Goal: Communication & Community: Participate in discussion

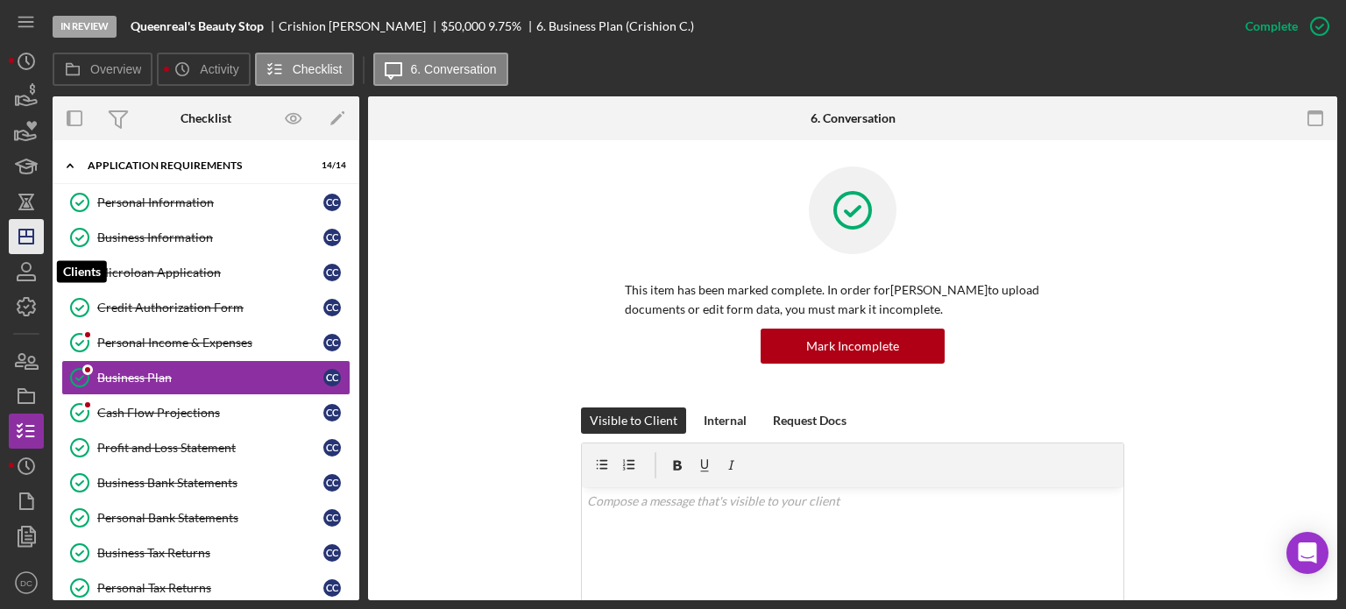
scroll to position [497, 0]
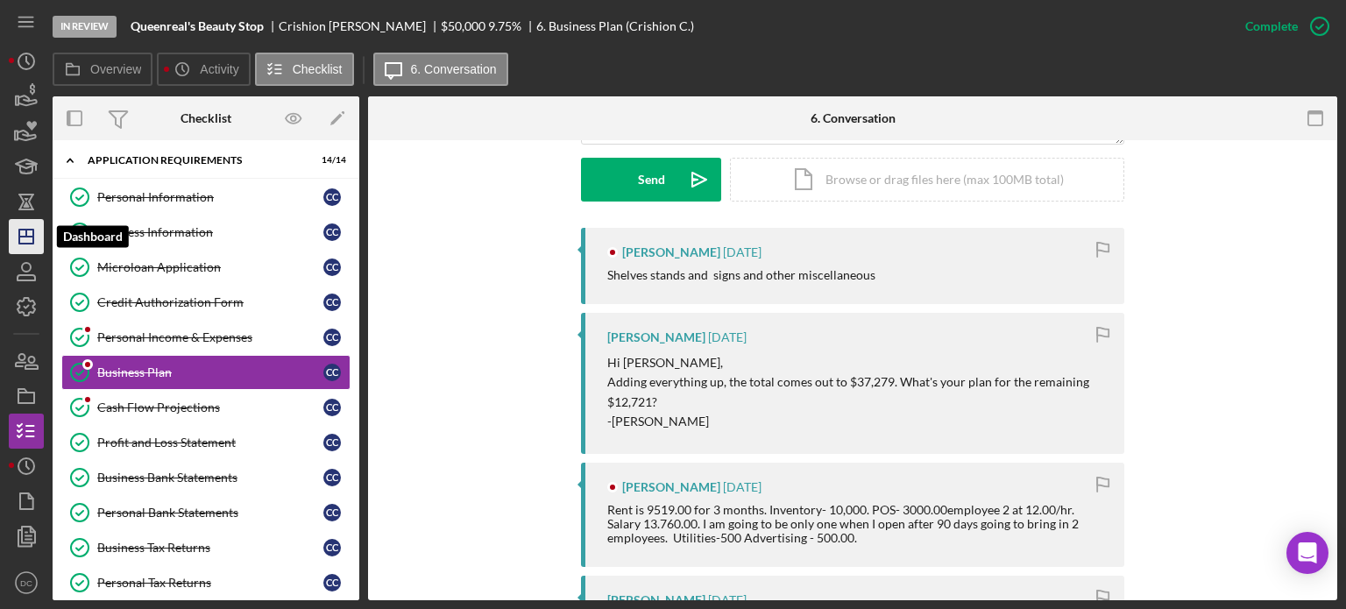
click at [20, 242] on icon "Icon/Dashboard" at bounding box center [26, 237] width 44 height 44
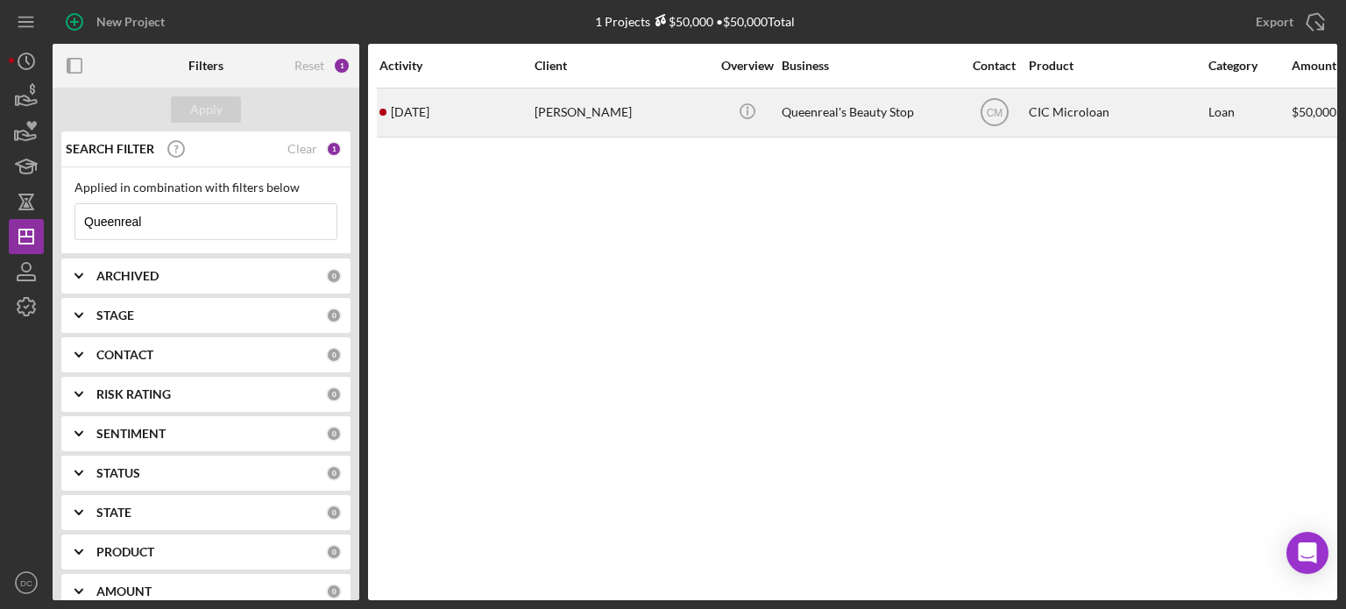
click at [668, 108] on div "[PERSON_NAME]" at bounding box center [621, 112] width 175 height 46
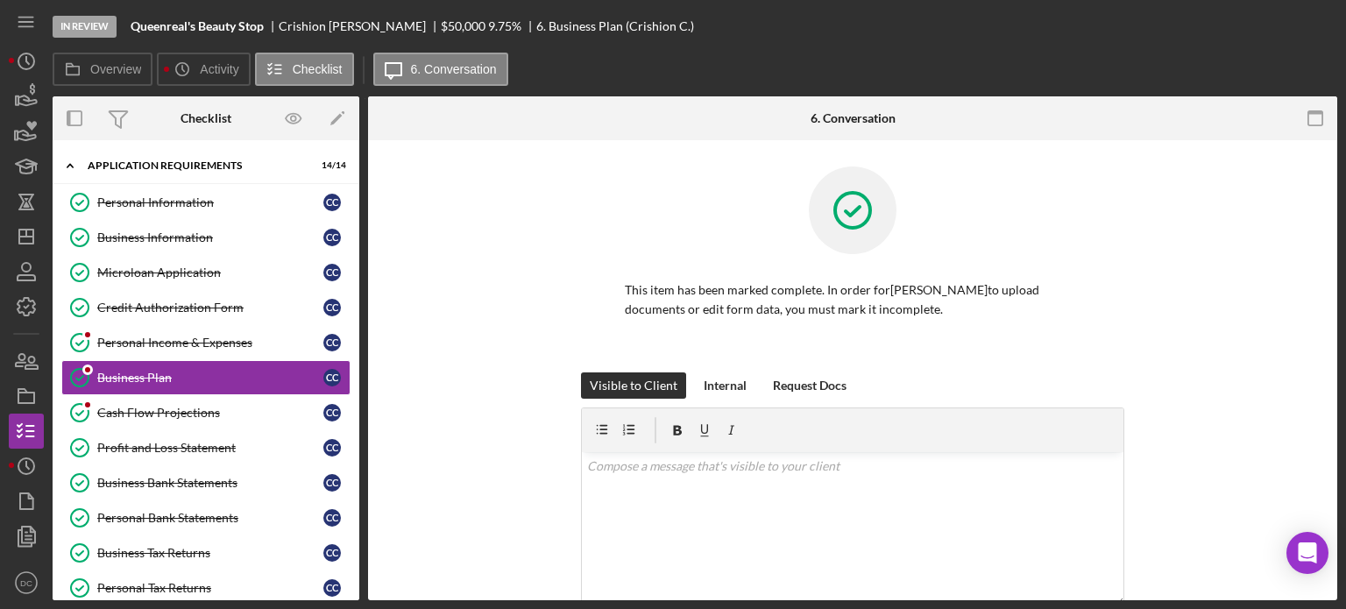
scroll to position [4, 0]
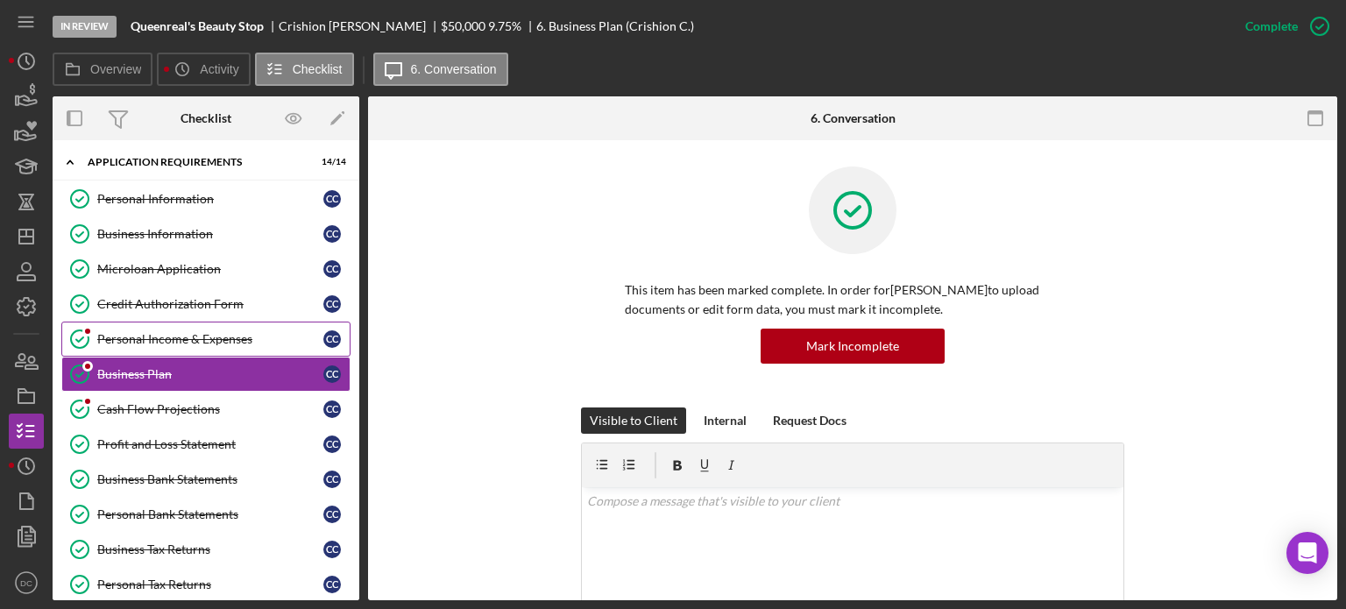
click at [216, 332] on div "Personal Income & Expenses" at bounding box center [210, 339] width 226 height 14
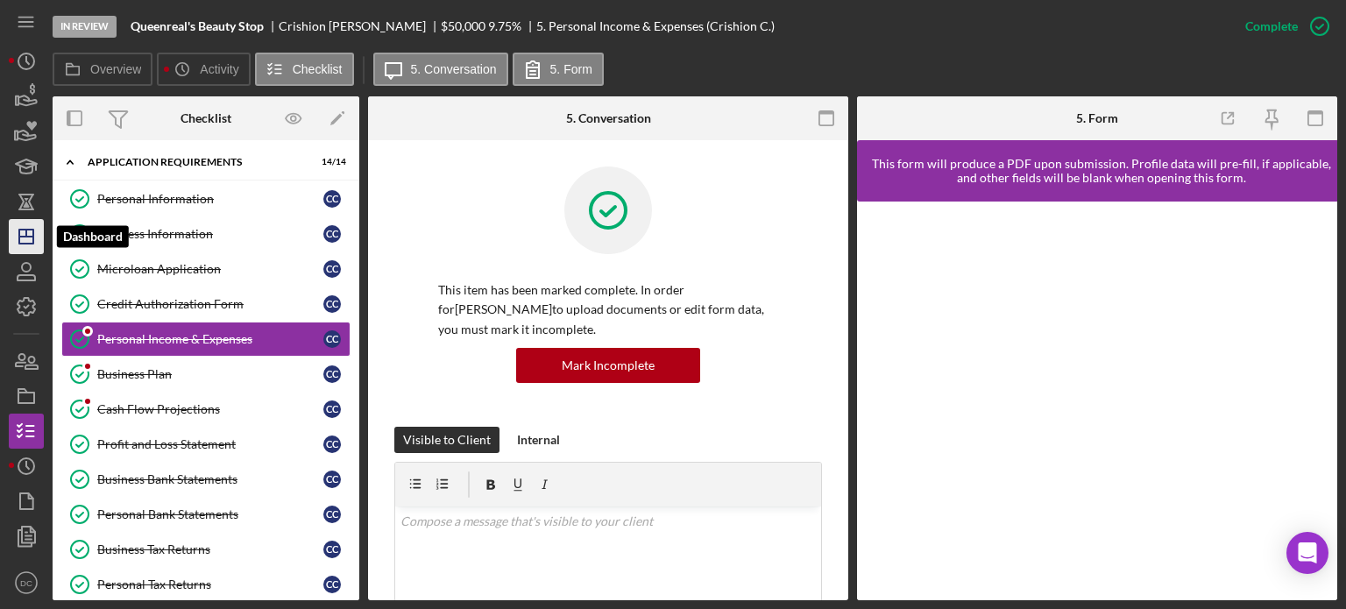
click at [24, 242] on icon "Icon/Dashboard" at bounding box center [26, 237] width 44 height 44
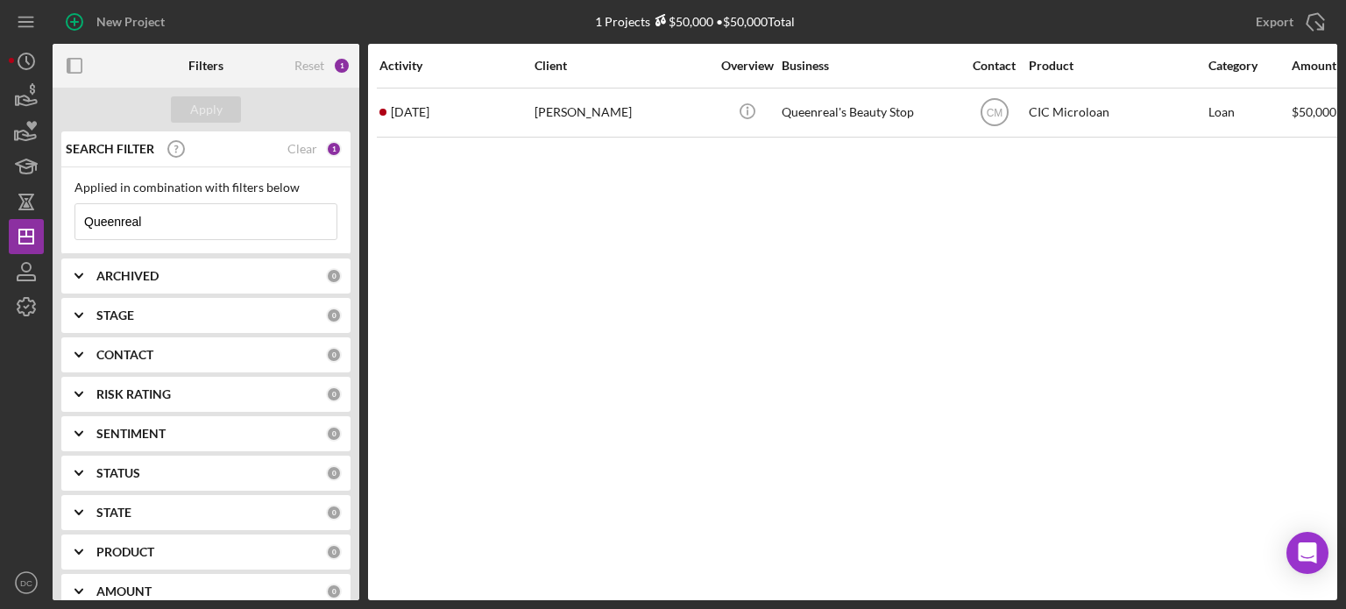
click at [301, 151] on div "Clear" at bounding box center [302, 149] width 30 height 14
click at [203, 124] on div "Apply" at bounding box center [206, 110] width 307 height 44
click at [200, 117] on div "Apply" at bounding box center [206, 109] width 32 height 26
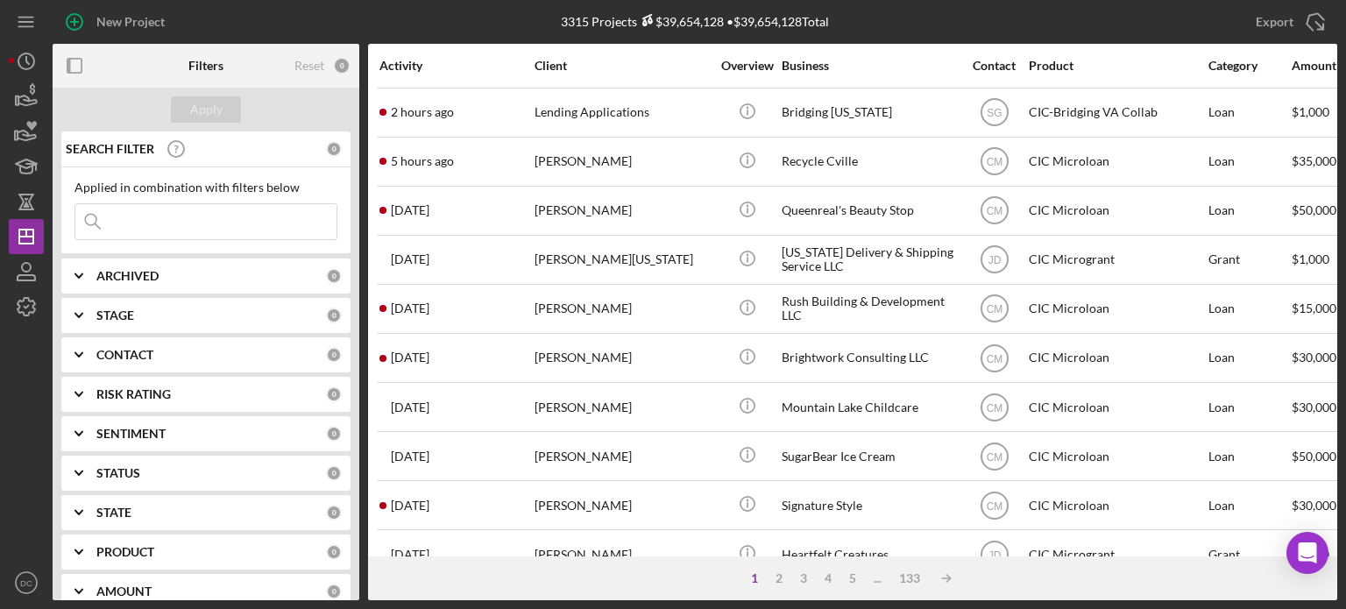
click at [224, 334] on div "SEARCH FILTER 0 Applied in combination with filters below Icon/Menu Close Icon/…" at bounding box center [206, 365] width 307 height 469
click at [221, 343] on div "CONTACT 0" at bounding box center [218, 354] width 245 height 35
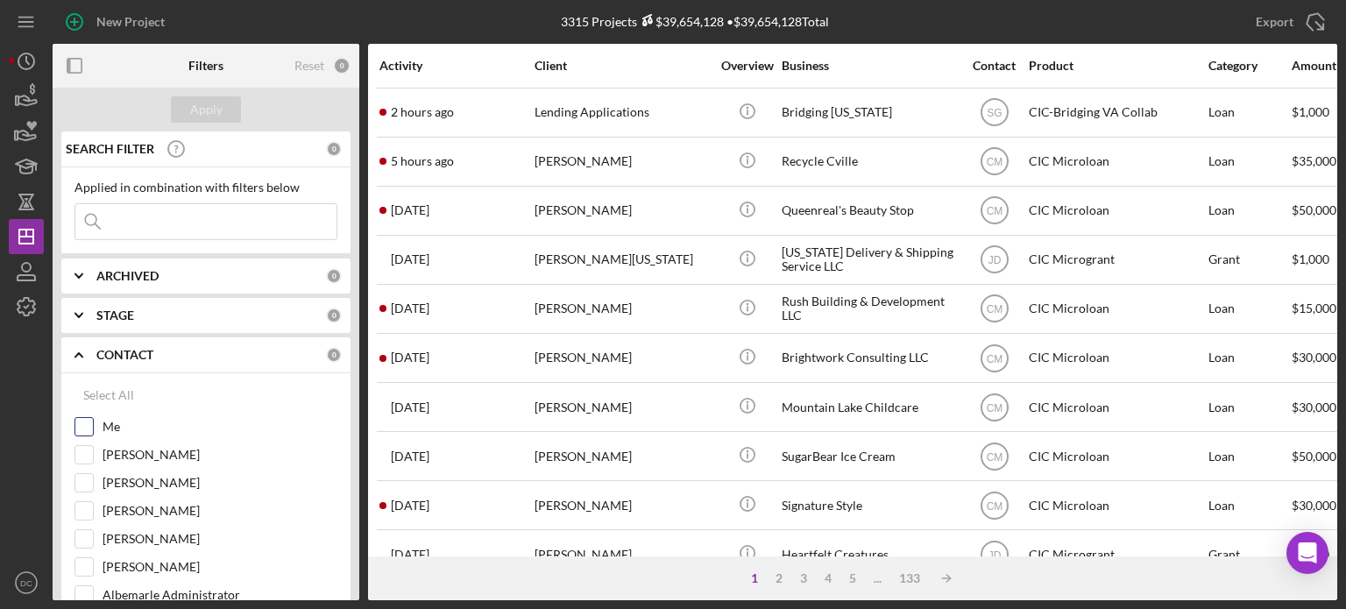
click at [140, 423] on label "Me" at bounding box center [220, 427] width 235 height 18
click at [93, 423] on input "Me" at bounding box center [84, 427] width 18 height 18
checkbox input "true"
click at [196, 118] on div "Apply" at bounding box center [206, 109] width 32 height 26
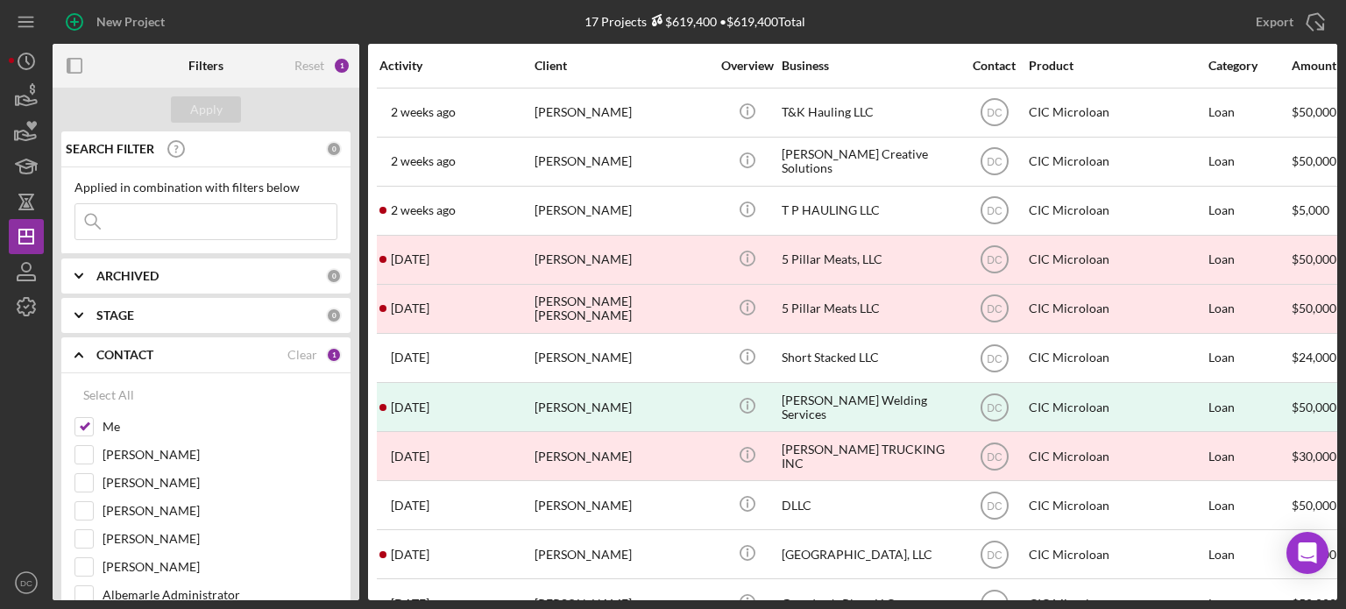
click at [94, 260] on icon "Icon/Expander" at bounding box center [79, 276] width 44 height 44
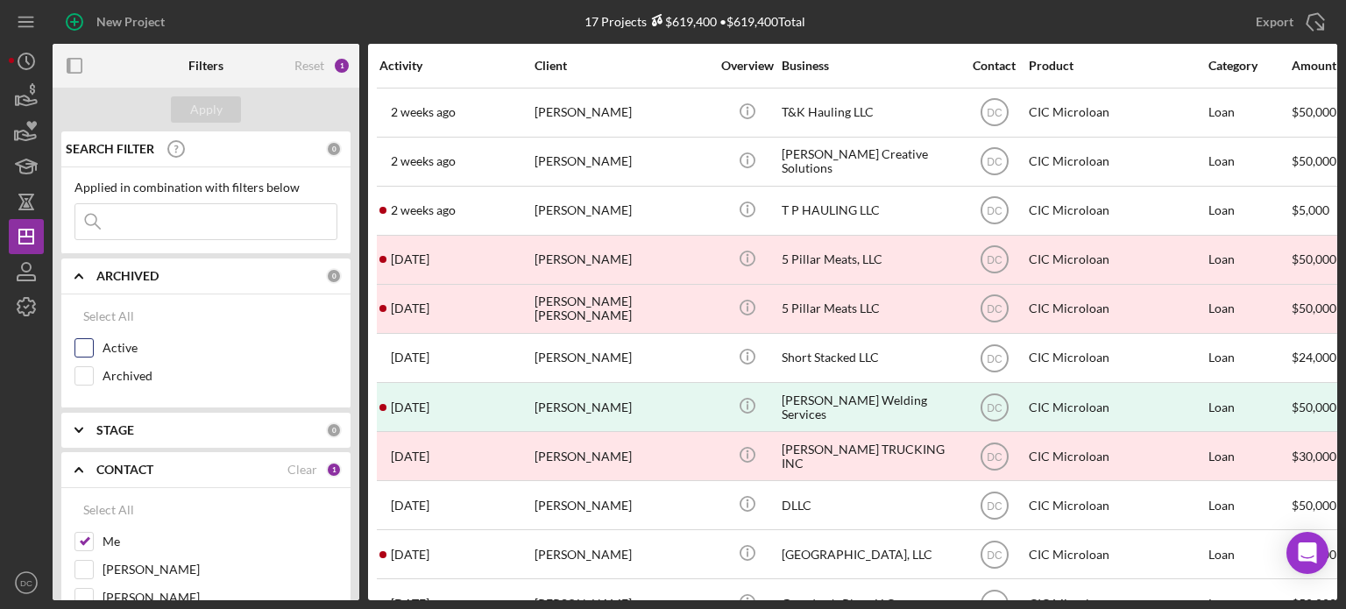
click at [97, 346] on div "Active" at bounding box center [205, 352] width 263 height 28
click at [81, 343] on input "Active" at bounding box center [84, 348] width 18 height 18
checkbox input "true"
click at [205, 98] on div "Apply" at bounding box center [206, 109] width 32 height 26
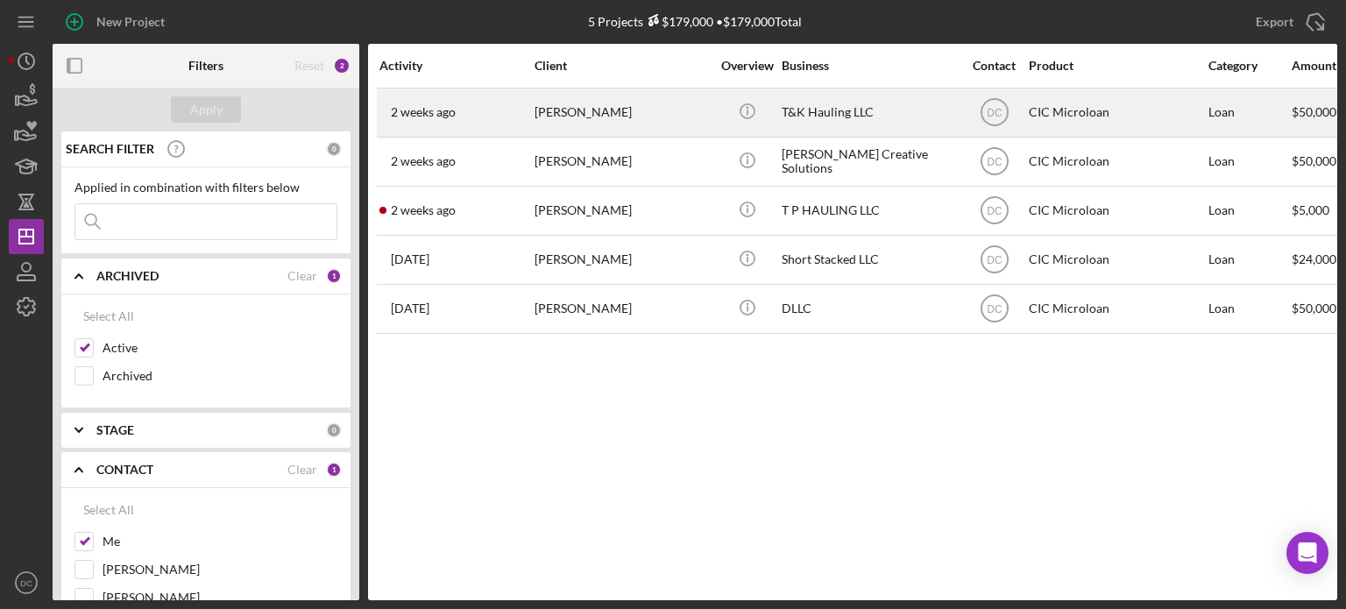
click at [585, 125] on div "[PERSON_NAME]" at bounding box center [621, 112] width 175 height 46
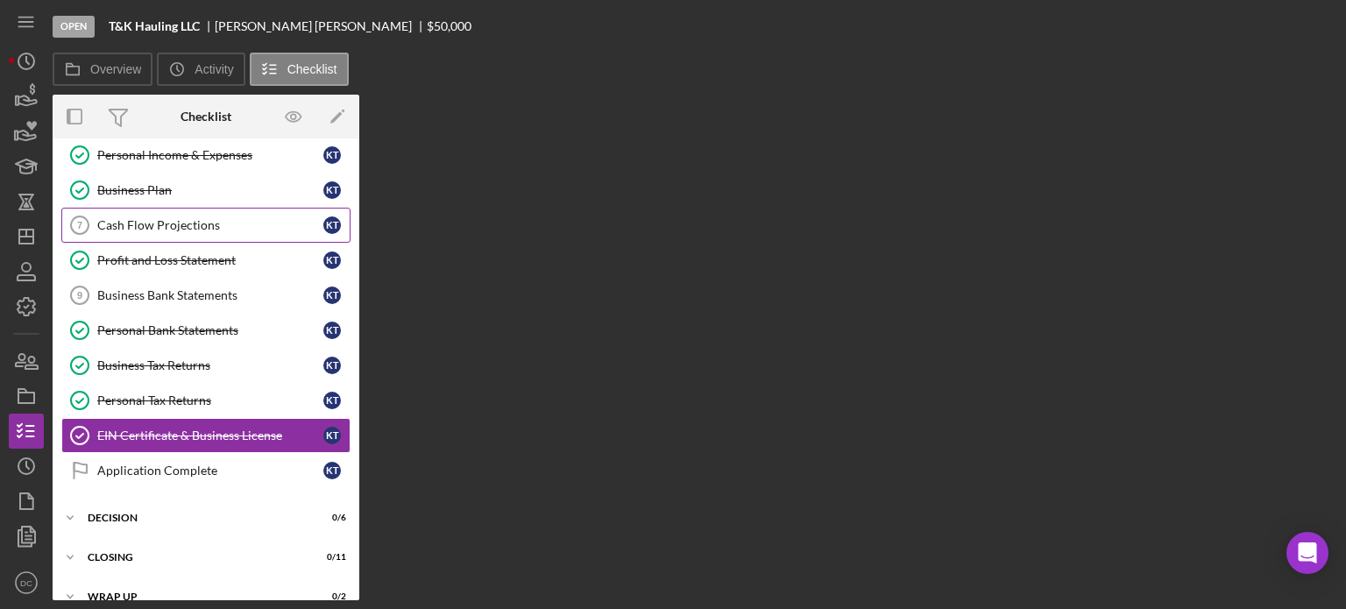
scroll to position [203, 0]
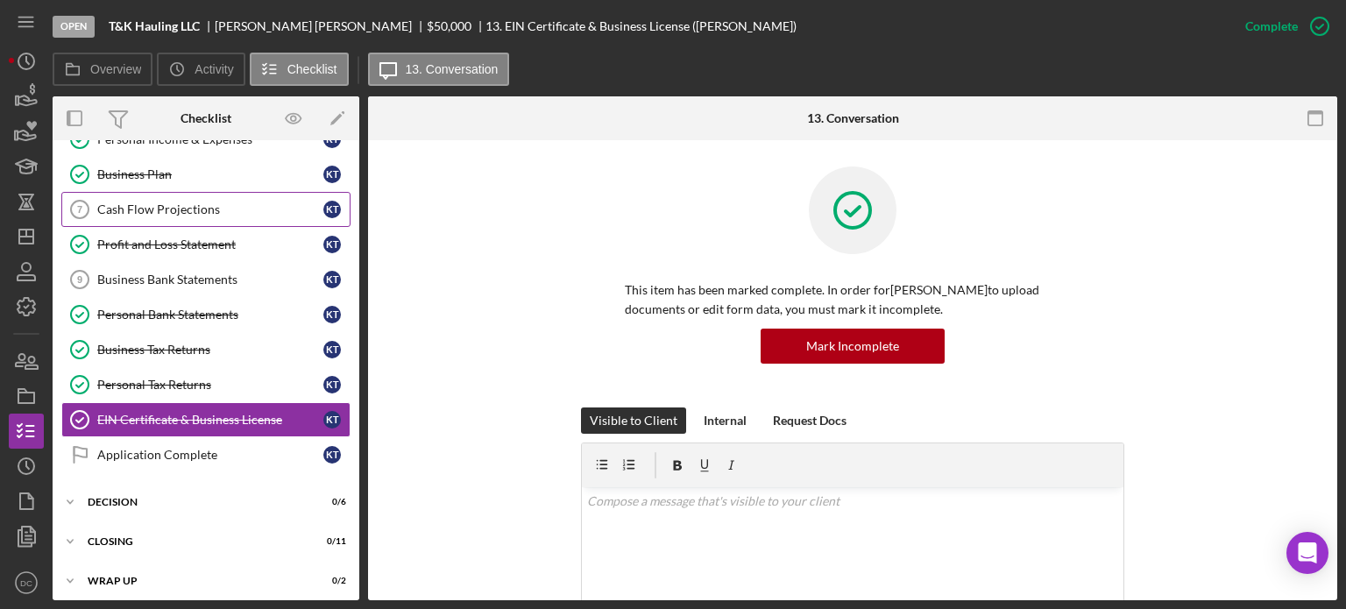
click at [256, 211] on div "Cash Flow Projections" at bounding box center [210, 209] width 226 height 14
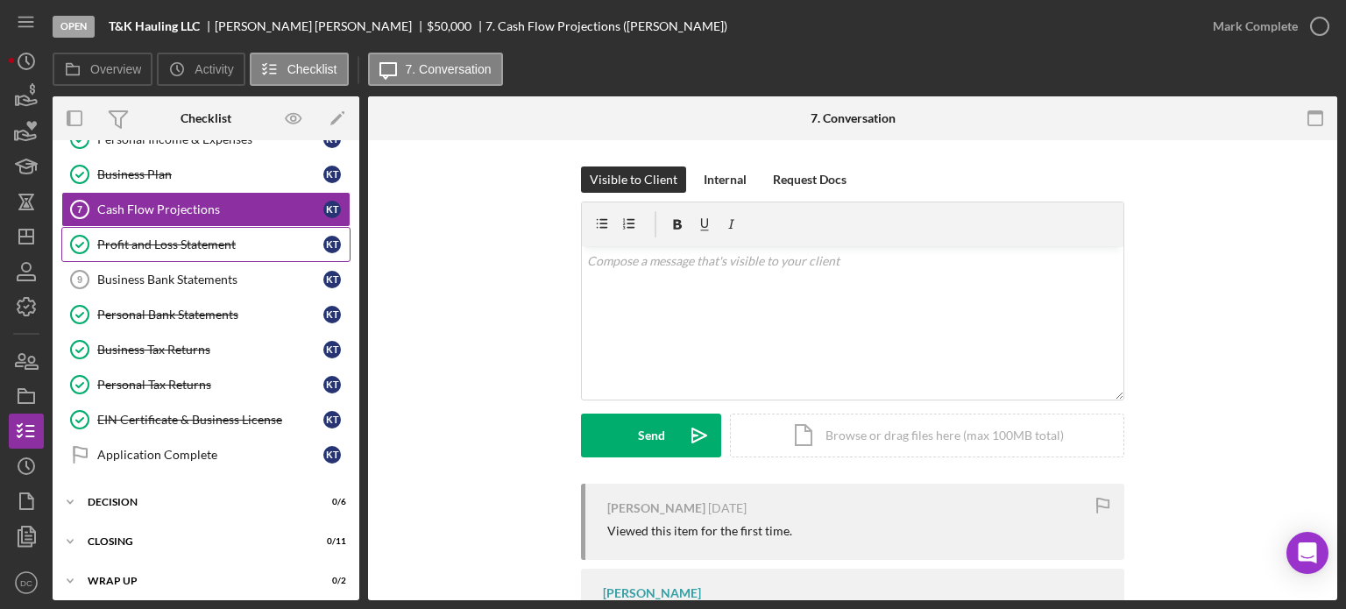
click at [251, 249] on link "Profit and Loss Statement Profit and Loss Statement K T" at bounding box center [205, 244] width 289 height 35
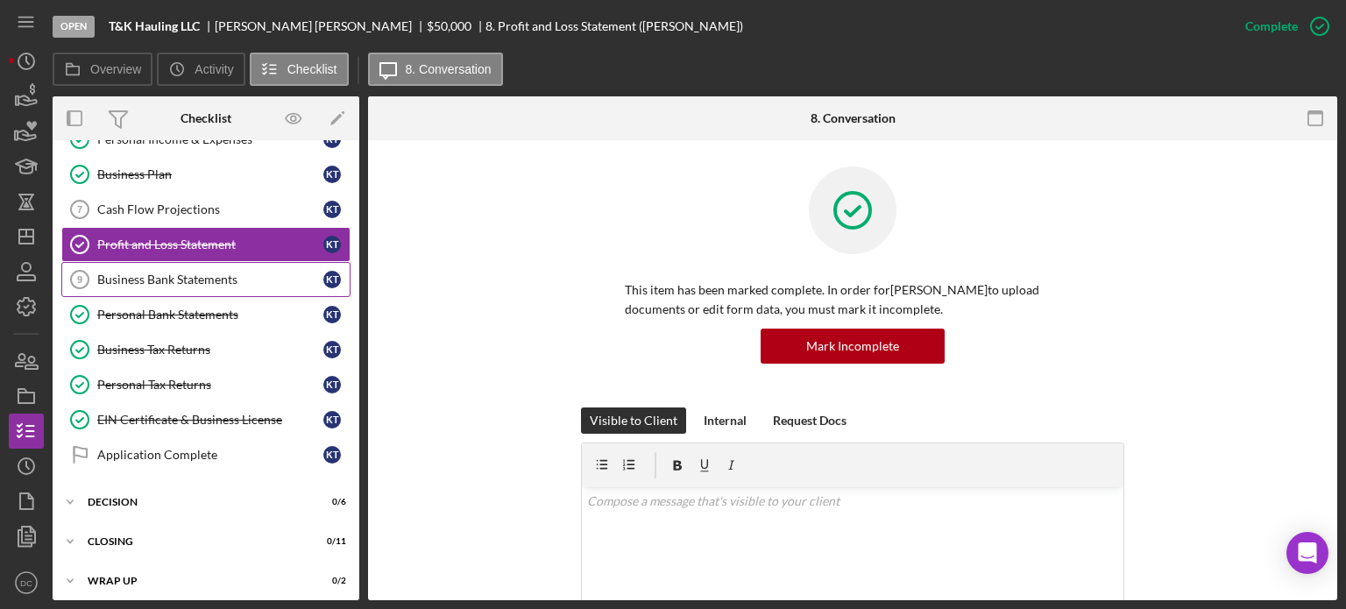
click at [242, 273] on div "Business Bank Statements" at bounding box center [210, 280] width 226 height 14
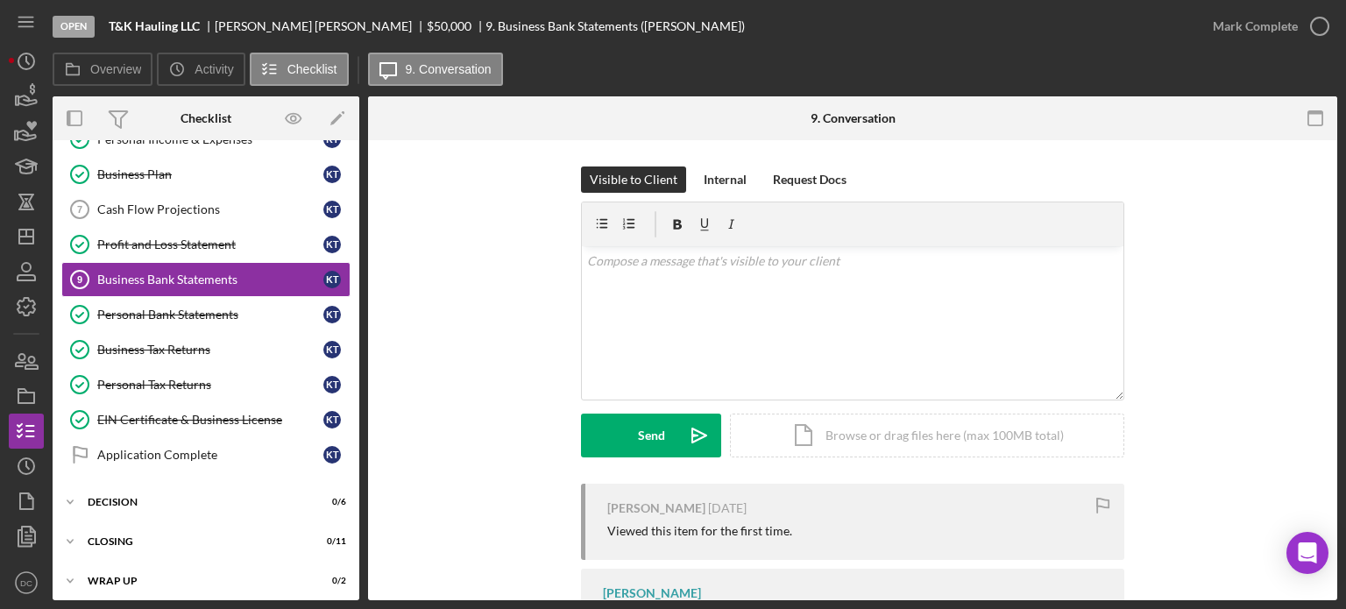
drag, startPoint x: 363, startPoint y: 370, endPoint x: 353, endPoint y: 276, distance: 94.3
click at [353, 276] on div "Overview Internal Workflow Stage Open Icon/Dropdown Arrow Archive (can unarchiv…" at bounding box center [695, 348] width 1285 height 504
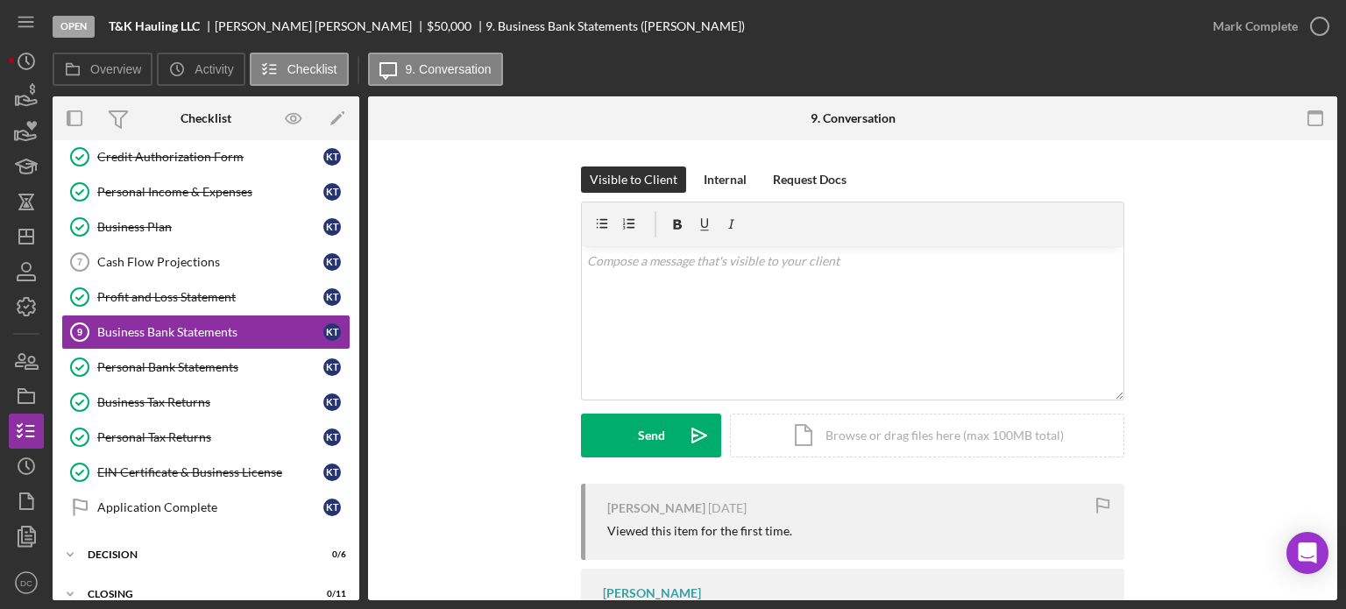
scroll to position [205, 0]
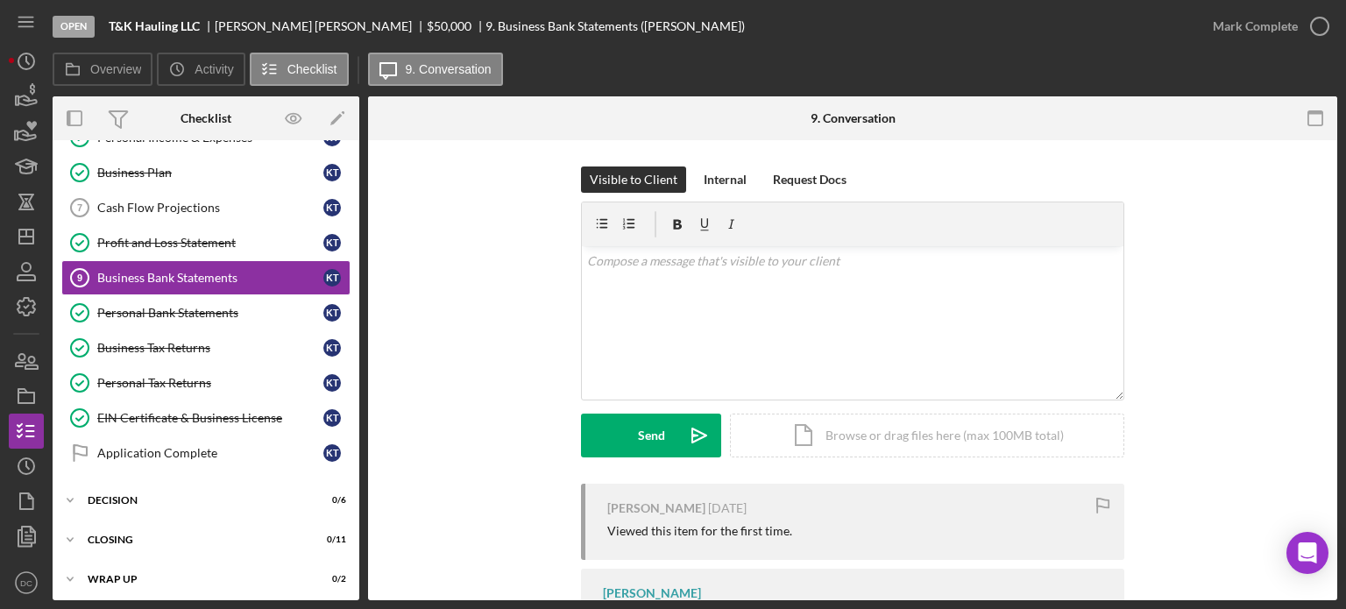
drag, startPoint x: 362, startPoint y: 370, endPoint x: 350, endPoint y: 318, distance: 53.1
click at [350, 318] on div "Overview Internal Workflow Stage Open Icon/Dropdown Arrow Archive (can unarchiv…" at bounding box center [695, 348] width 1285 height 504
drag, startPoint x: 360, startPoint y: 318, endPoint x: 356, endPoint y: 232, distance: 86.0
click at [356, 232] on div "Overview Internal Workflow Stage Open Icon/Dropdown Arrow Archive (can unarchiv…" at bounding box center [695, 348] width 1285 height 504
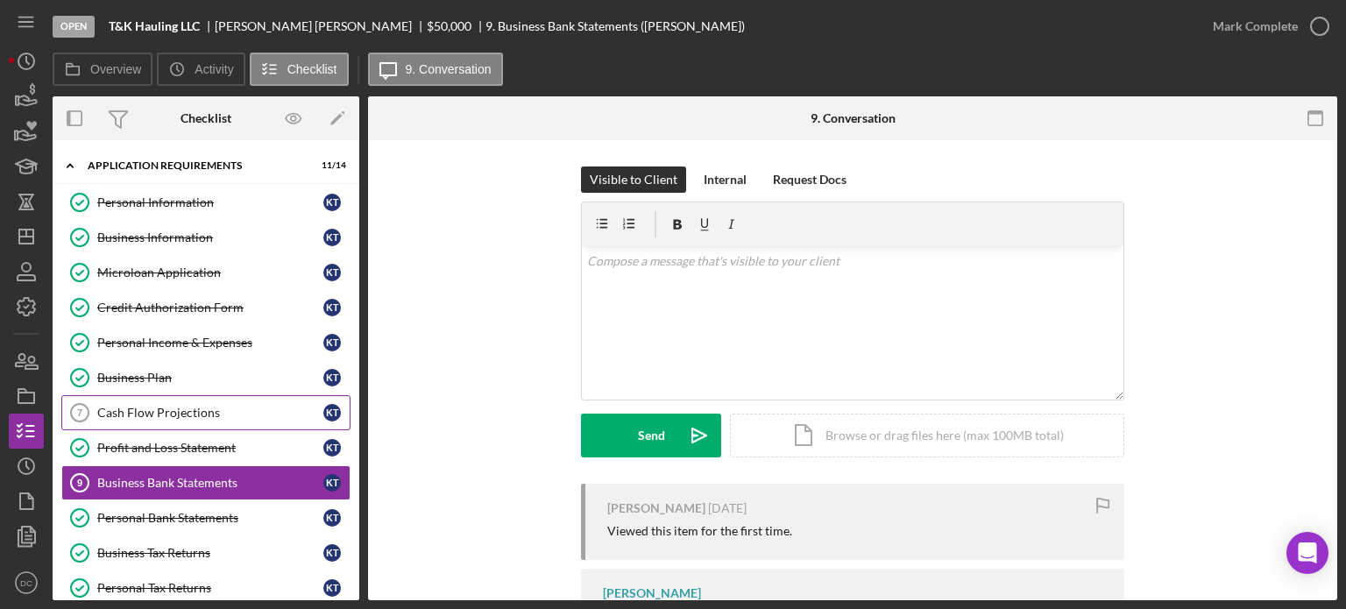
click at [202, 411] on div "Cash Flow Projections" at bounding box center [210, 413] width 226 height 14
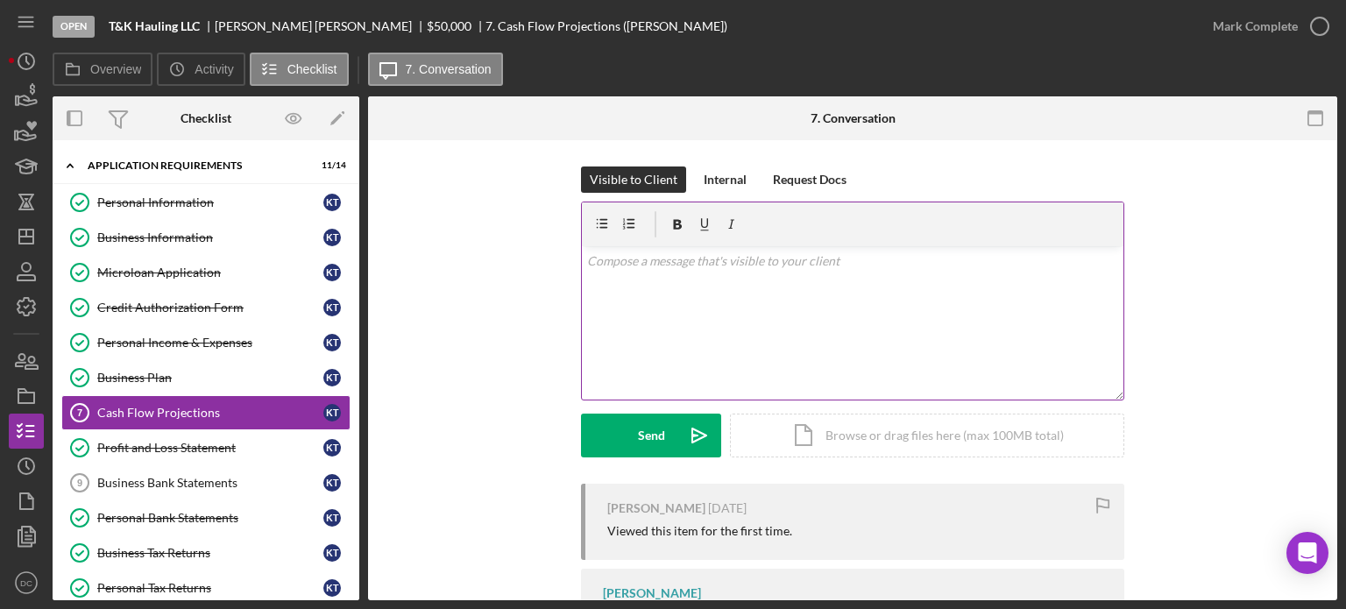
click at [686, 282] on div "v Color teal Color pink Remove color Add row above Add row below Add column bef…" at bounding box center [853, 322] width 542 height 153
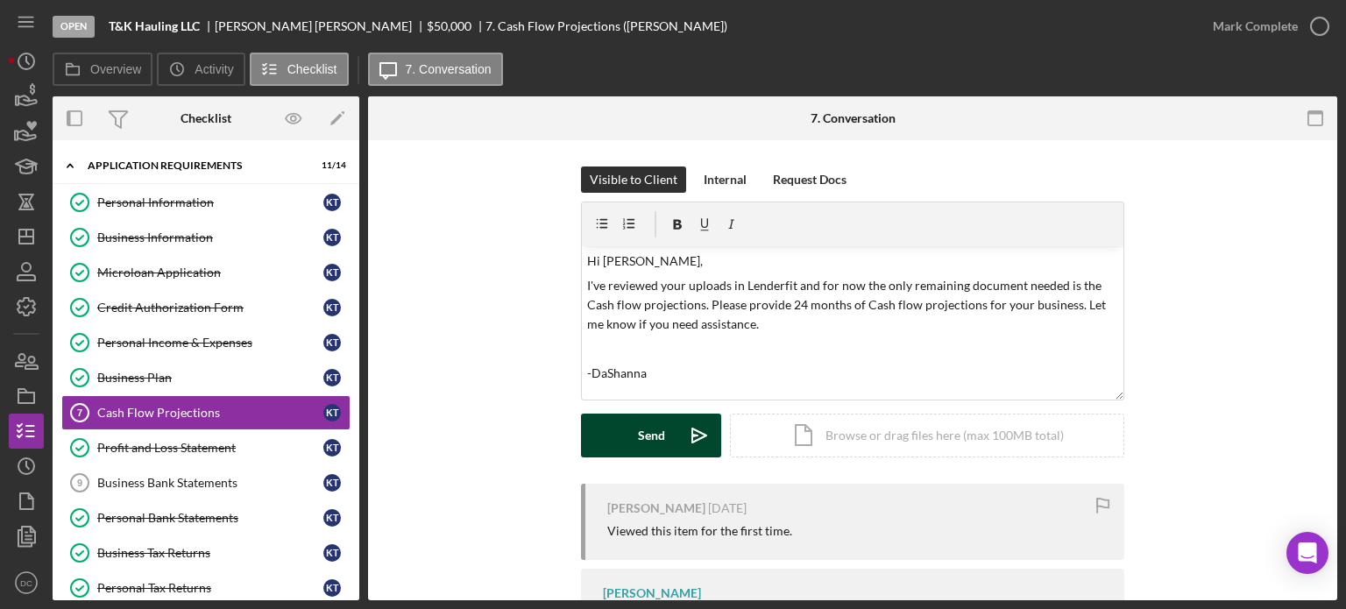
click at [641, 450] on div "Send" at bounding box center [651, 436] width 27 height 44
